Goal: Find contact information: Find contact information

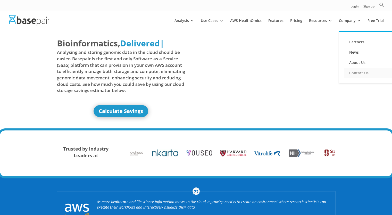
click at [355, 72] on link "Contact Us" at bounding box center [370, 73] width 52 height 10
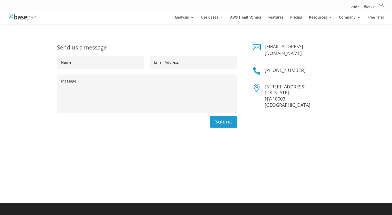
scroll to position [77, 0]
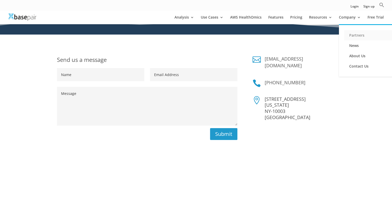
click at [353, 35] on link "Partners" at bounding box center [370, 35] width 52 height 10
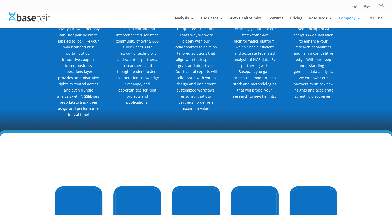
scroll to position [258, 0]
